Goal: Task Accomplishment & Management: Manage account settings

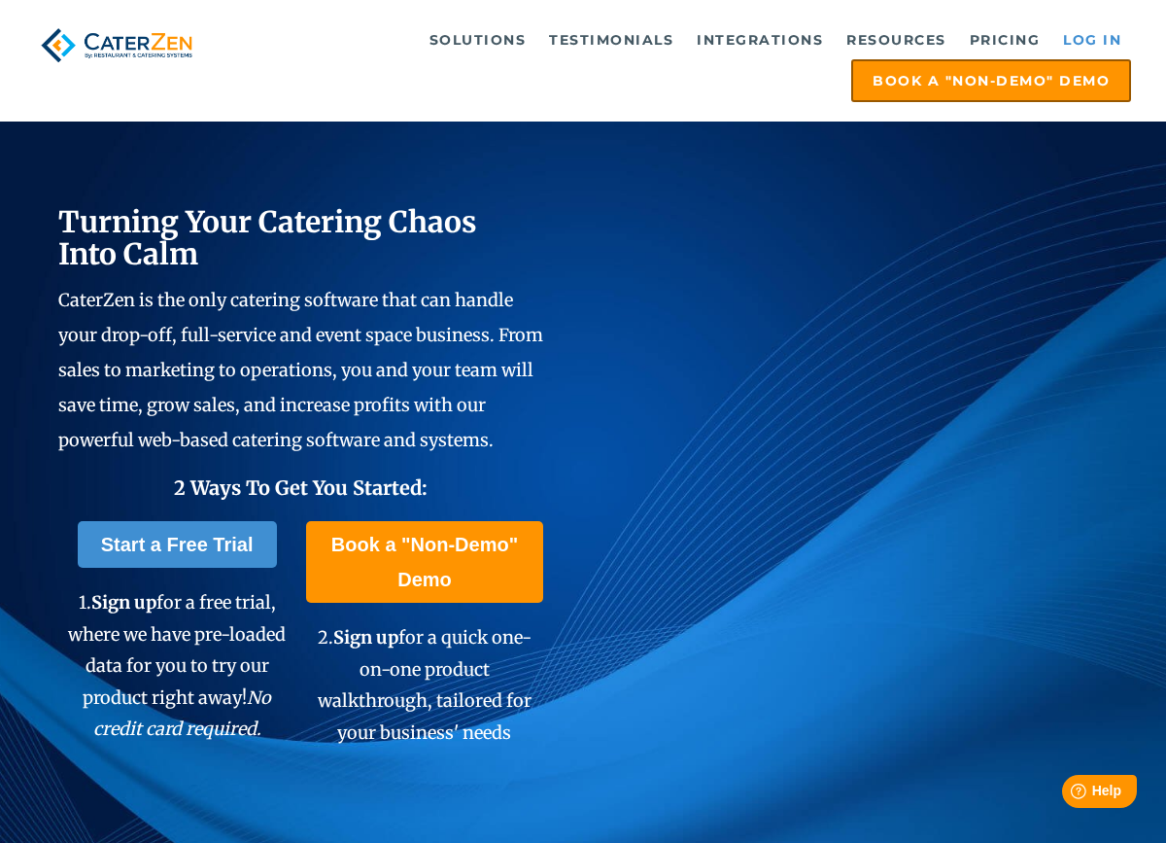
click at [1085, 43] on link "Log in" at bounding box center [1093, 39] width 78 height 39
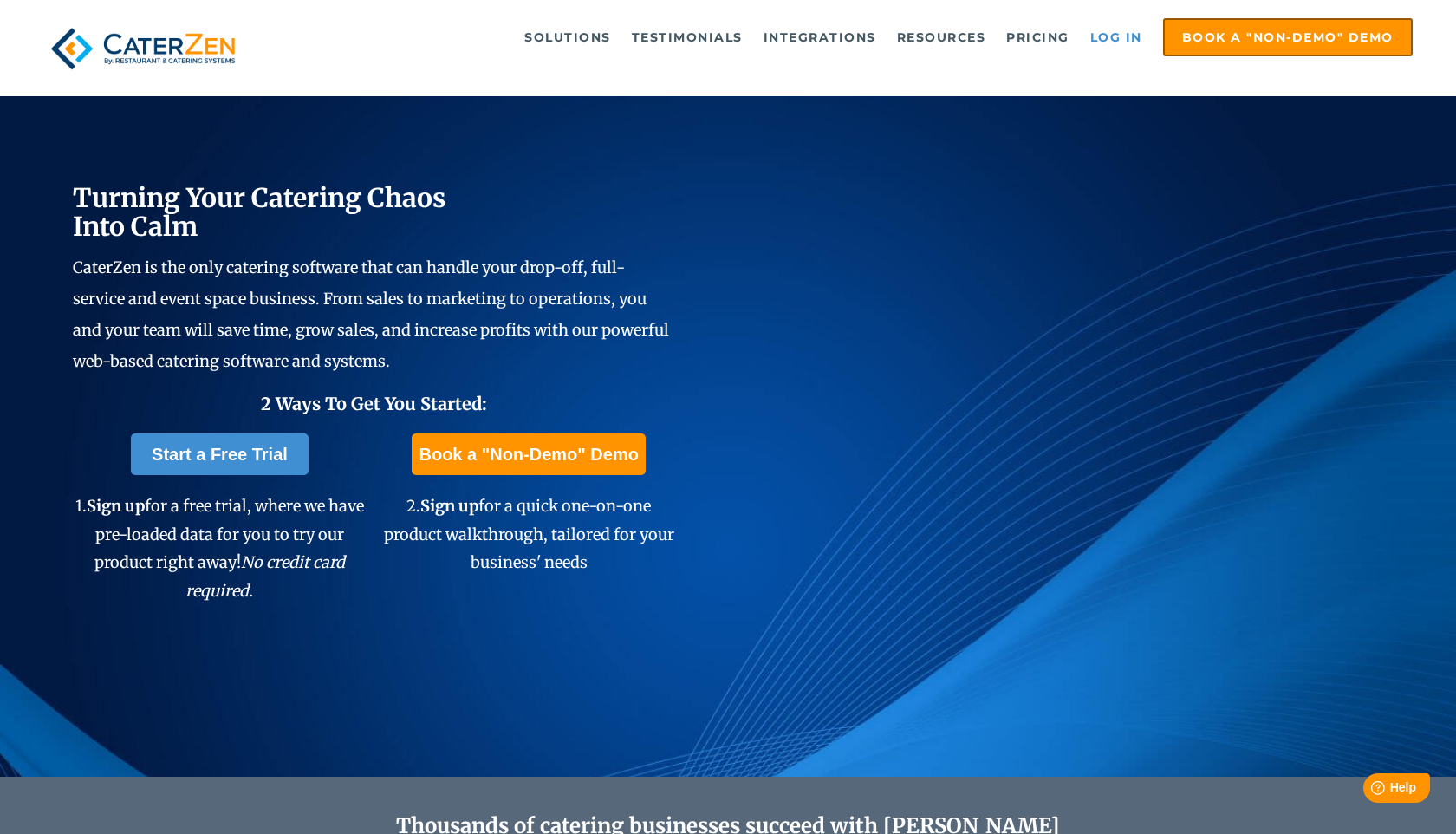
click at [1133, 31] on link "Log in" at bounding box center [1116, 37] width 70 height 35
click at [1120, 38] on link "Log in" at bounding box center [1116, 37] width 70 height 35
click at [1112, 33] on link "Log in" at bounding box center [1116, 37] width 70 height 35
